Goal: Transaction & Acquisition: Purchase product/service

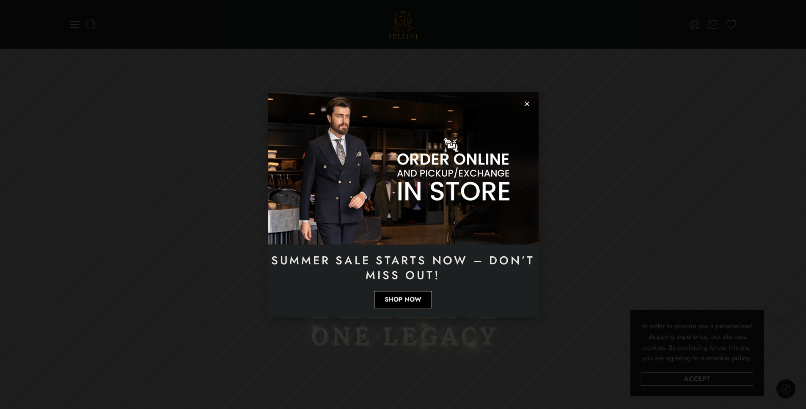
click at [525, 103] on icon "Close" at bounding box center [527, 104] width 6 height 6
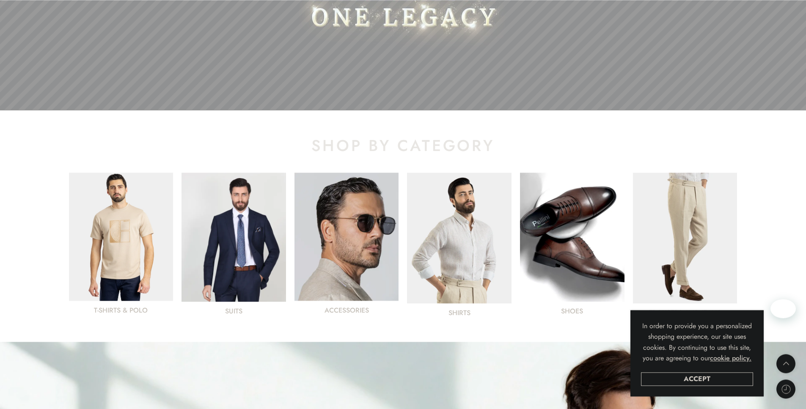
scroll to position [320, 0]
click at [711, 378] on link "Accept" at bounding box center [697, 379] width 112 height 14
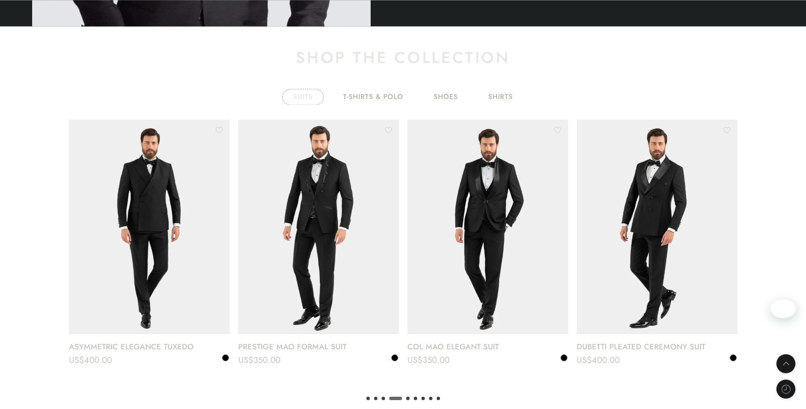
scroll to position [1444, 0]
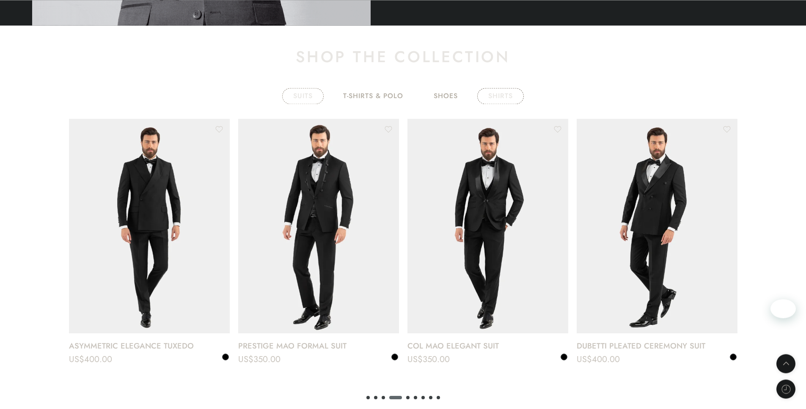
drag, startPoint x: 510, startPoint y: 97, endPoint x: 501, endPoint y: 99, distance: 9.5
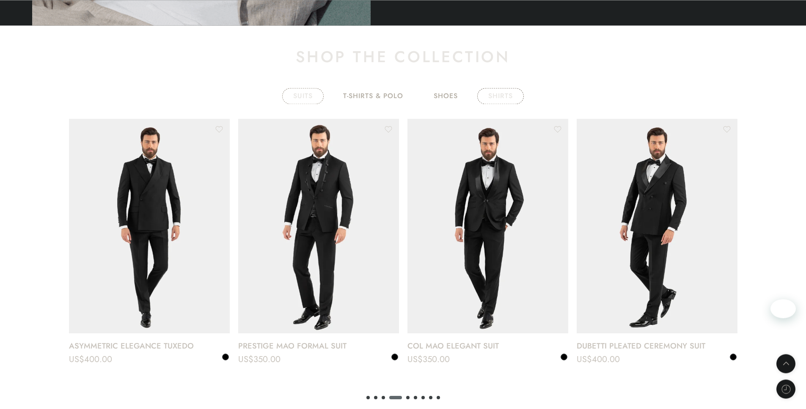
click at [510, 97] on link "shirts" at bounding box center [500, 96] width 47 height 16
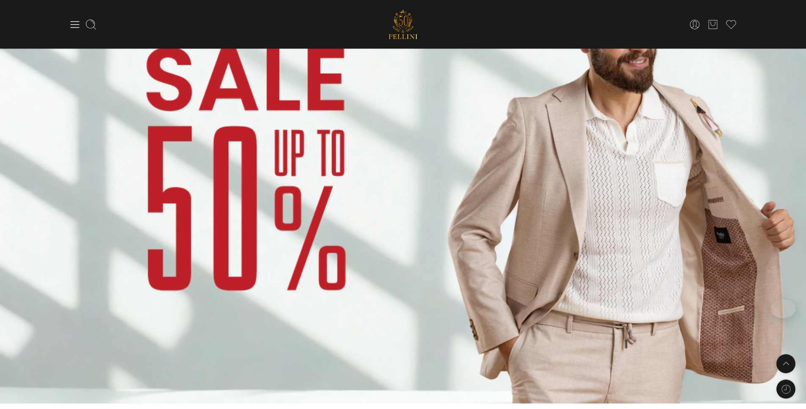
scroll to position [710, 0]
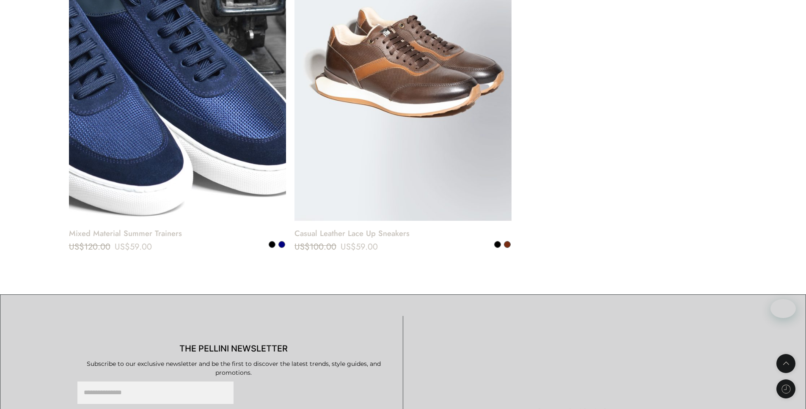
scroll to position [4050, 0]
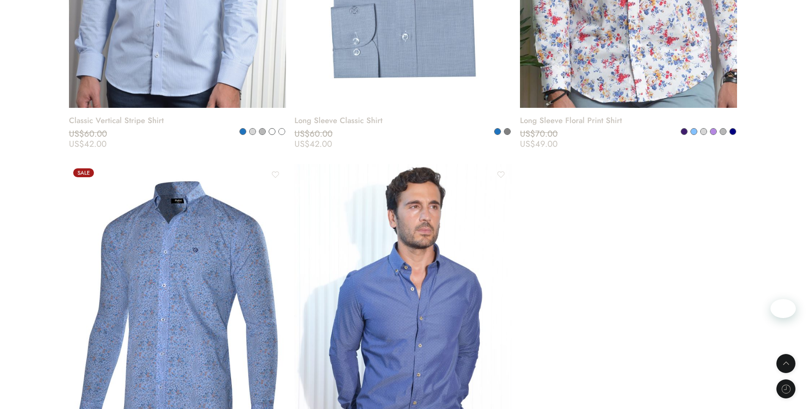
scroll to position [3088, 0]
